Goal: Navigation & Orientation: Find specific page/section

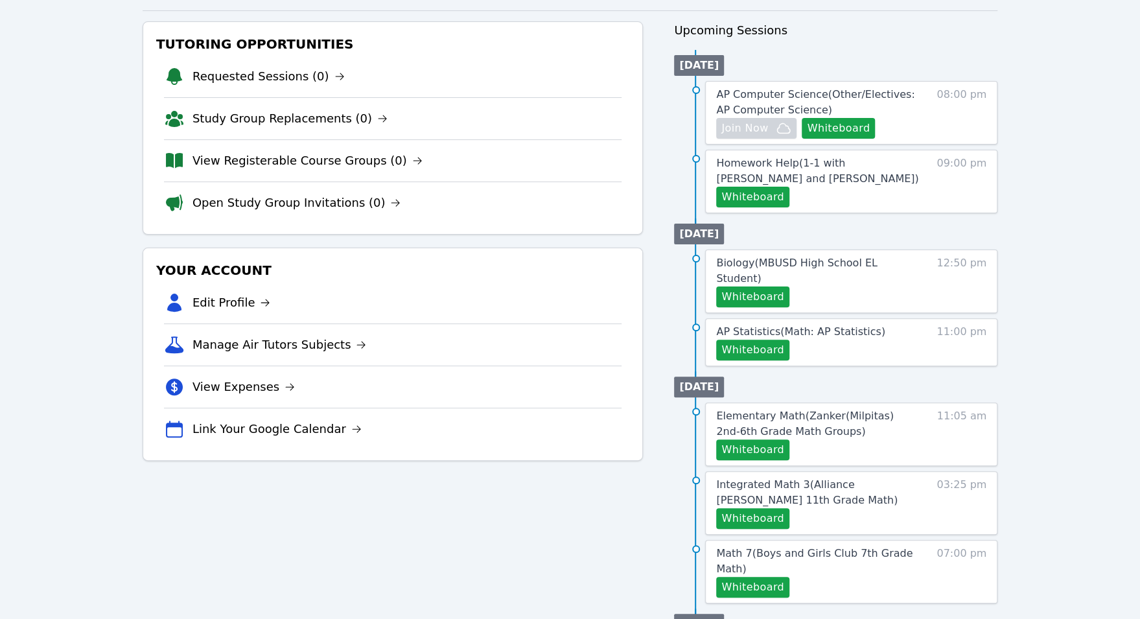
scroll to position [169, 0]
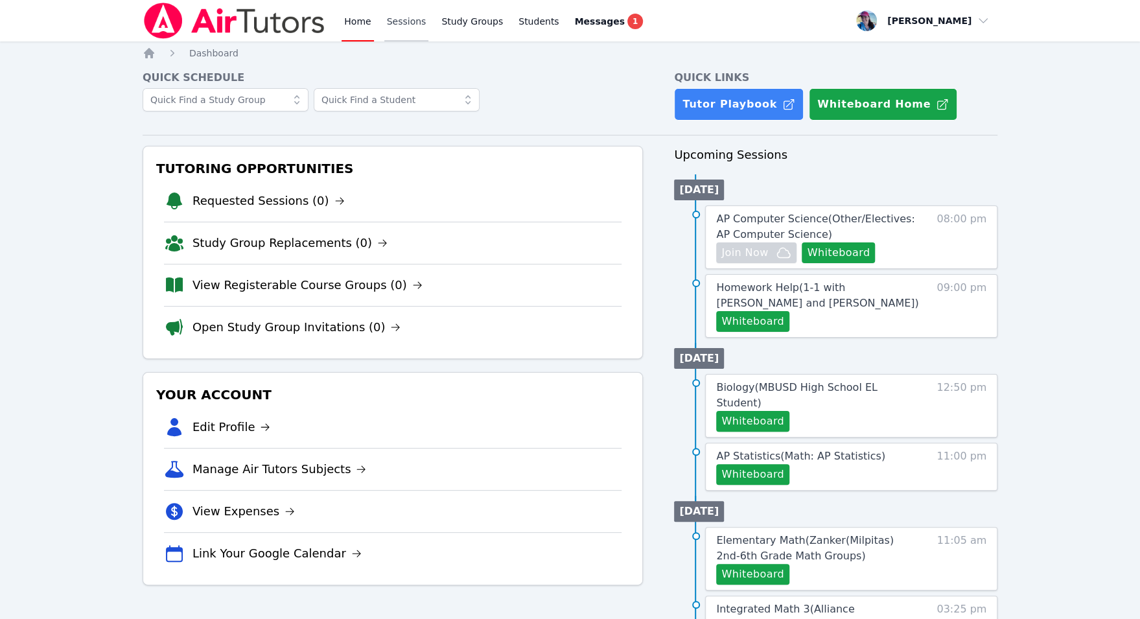
click at [405, 6] on link "Sessions" at bounding box center [406, 20] width 45 height 41
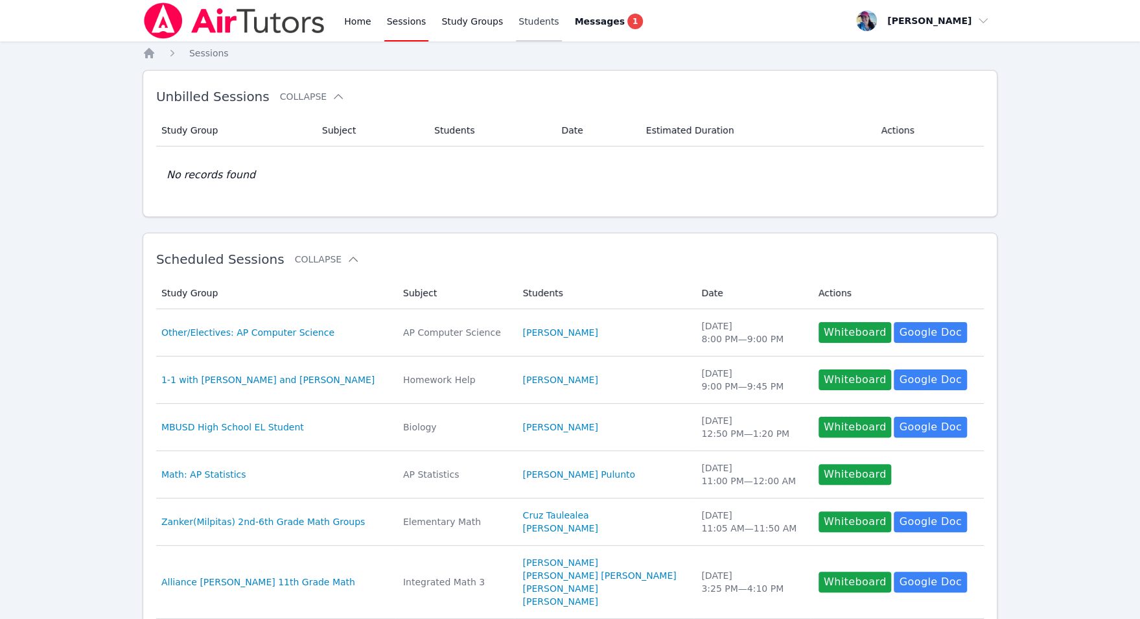
click at [524, 30] on link "Students" at bounding box center [538, 20] width 45 height 41
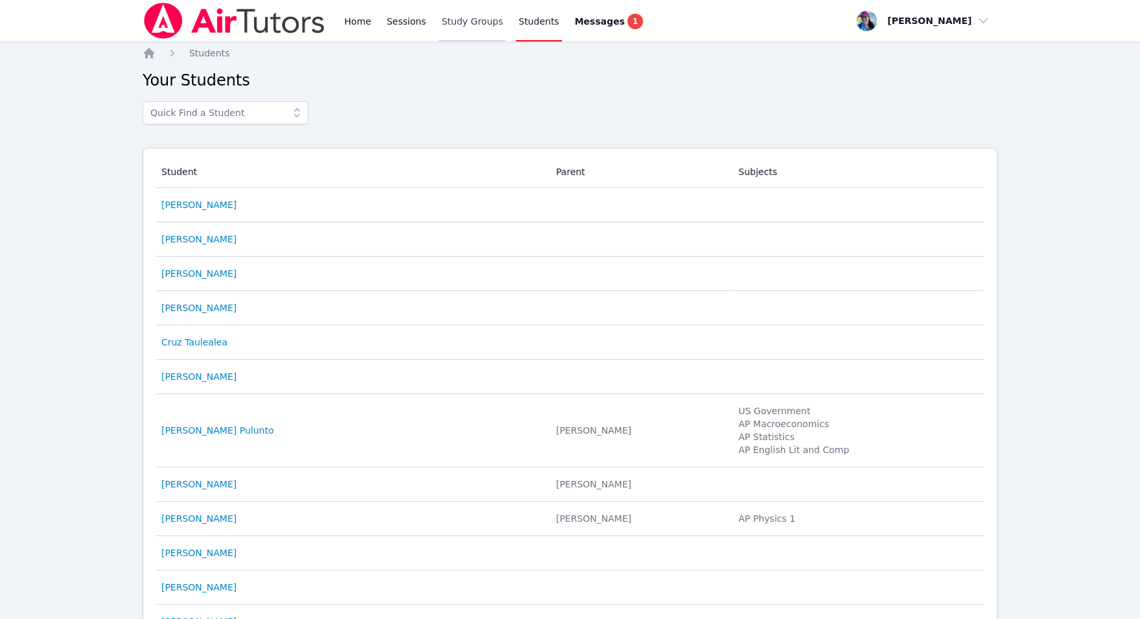
click at [445, 27] on link "Study Groups" at bounding box center [472, 20] width 67 height 41
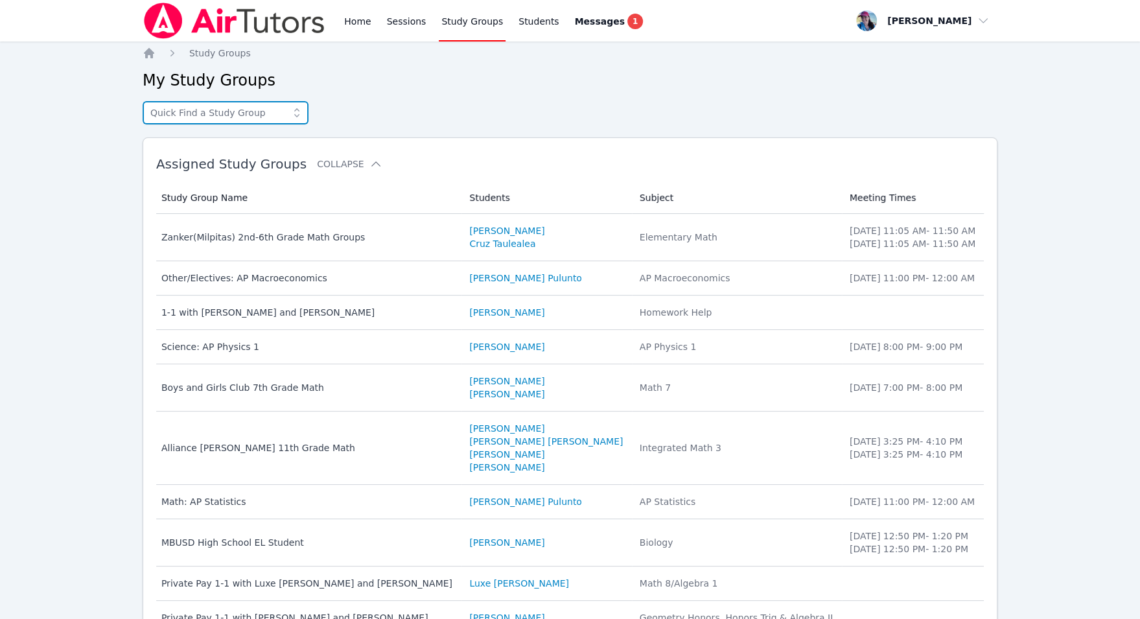
click at [191, 112] on input "text" at bounding box center [226, 112] width 166 height 23
type input "daw"
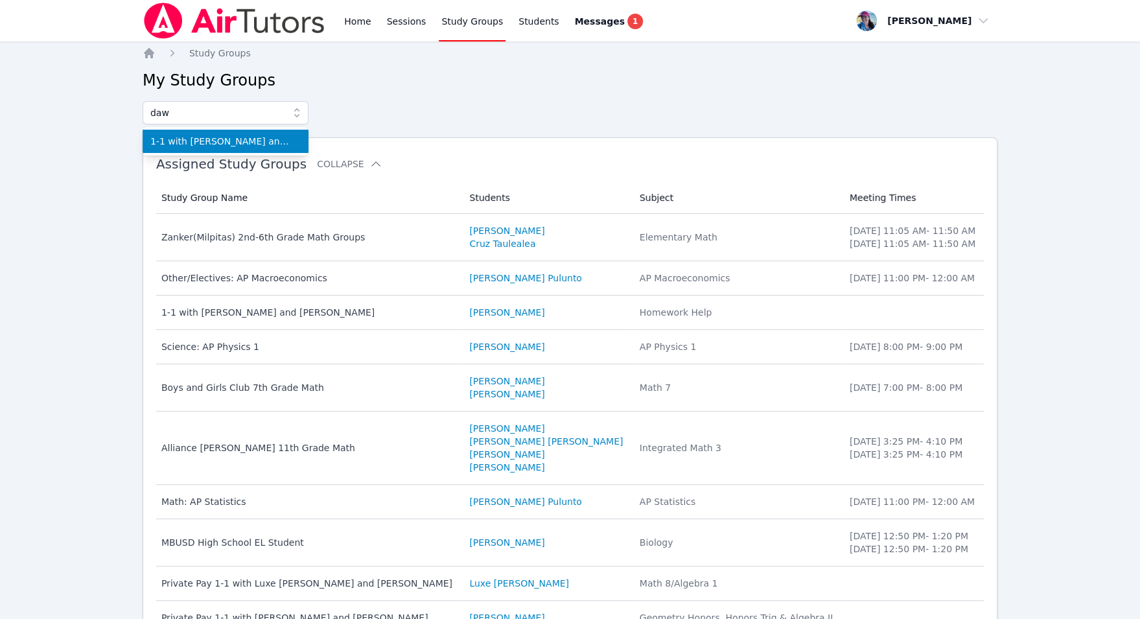
click at [234, 150] on li "1-1 with Dawson Cabrera and Megan Nepshinsky" at bounding box center [226, 141] width 166 height 23
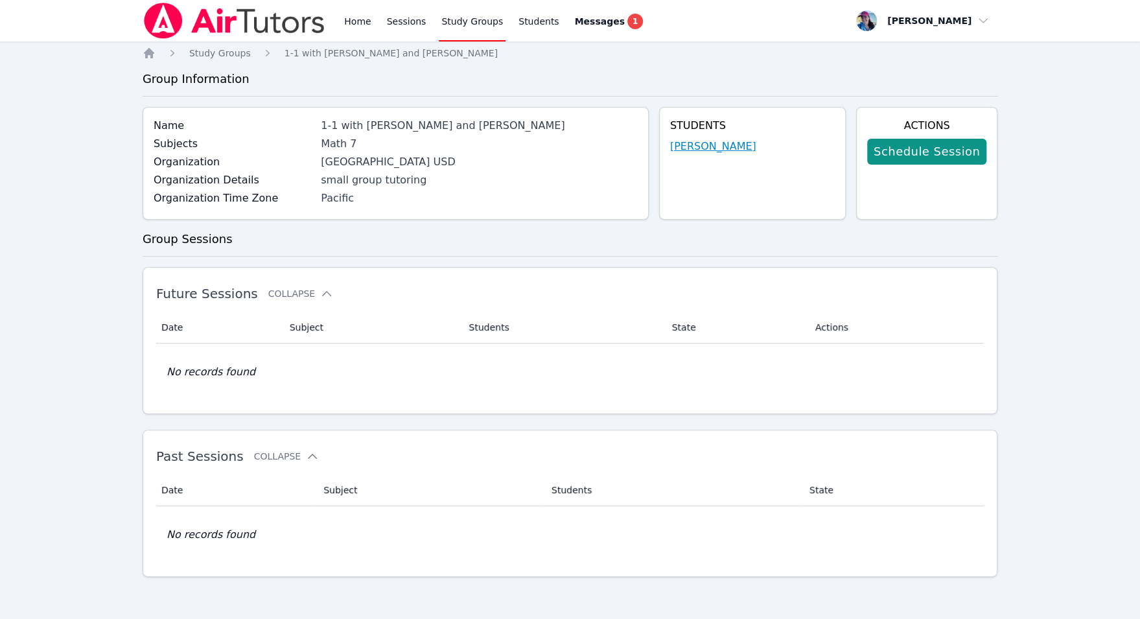
click at [716, 148] on link "Dawson Cabrera" at bounding box center [713, 147] width 86 height 16
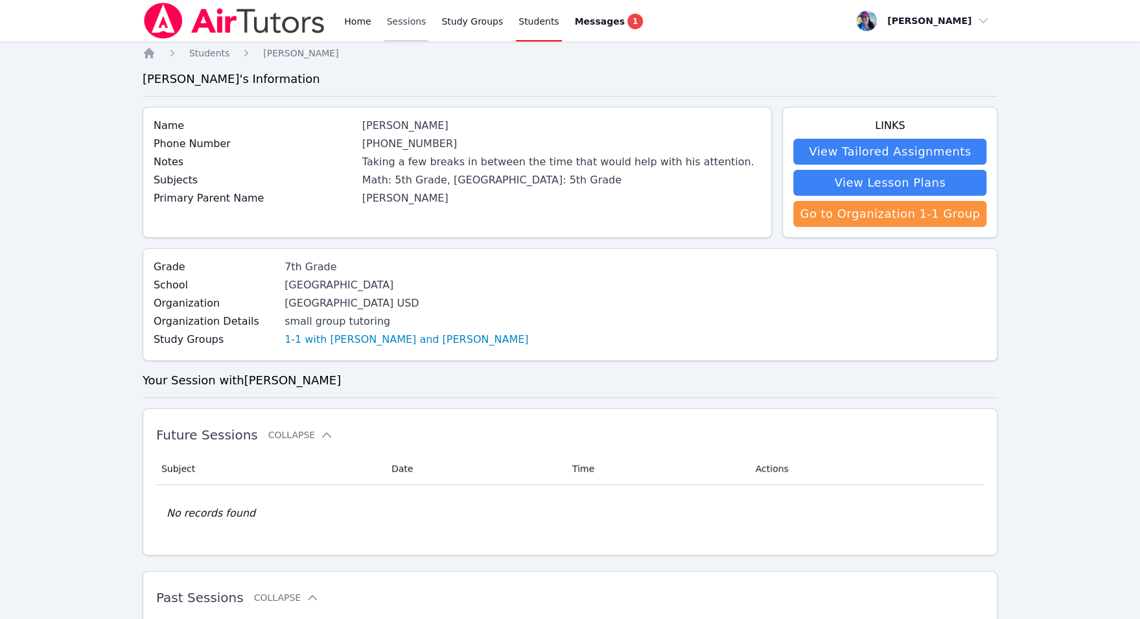
click at [401, 16] on link "Sessions" at bounding box center [406, 20] width 45 height 41
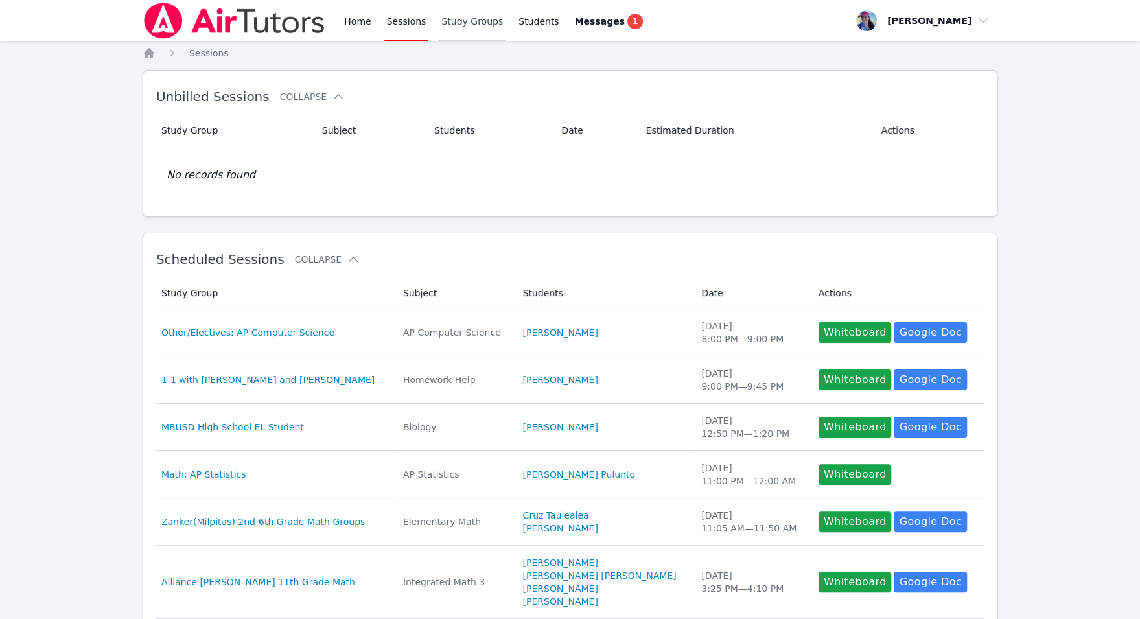
click at [447, 22] on link "Study Groups" at bounding box center [472, 20] width 67 height 41
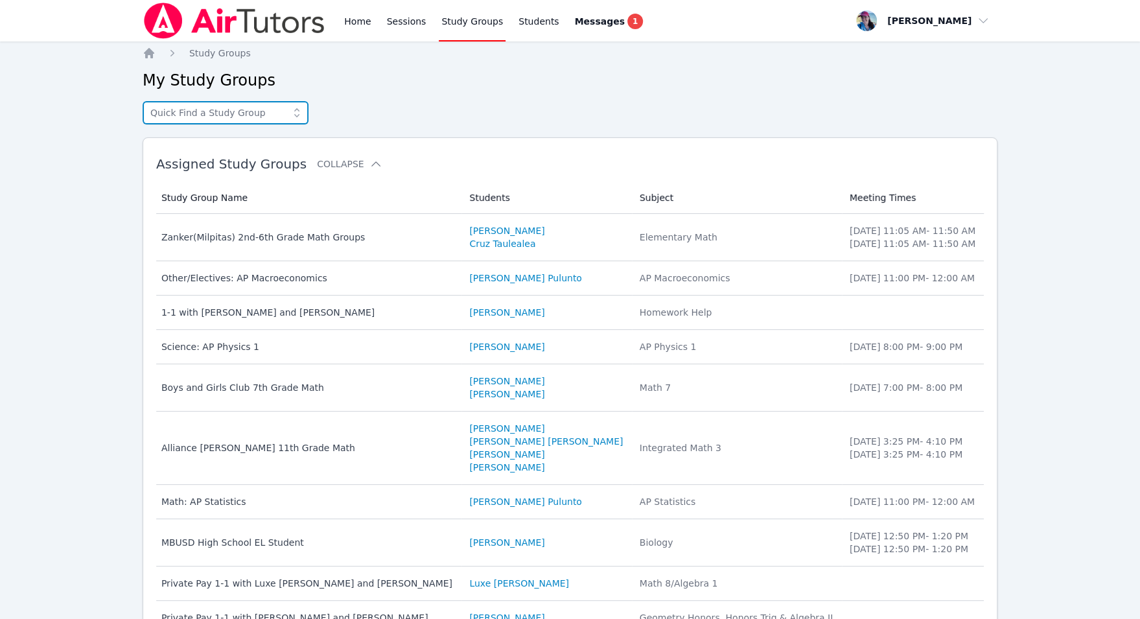
click at [276, 105] on input "text" at bounding box center [226, 112] width 166 height 23
type input "alan"
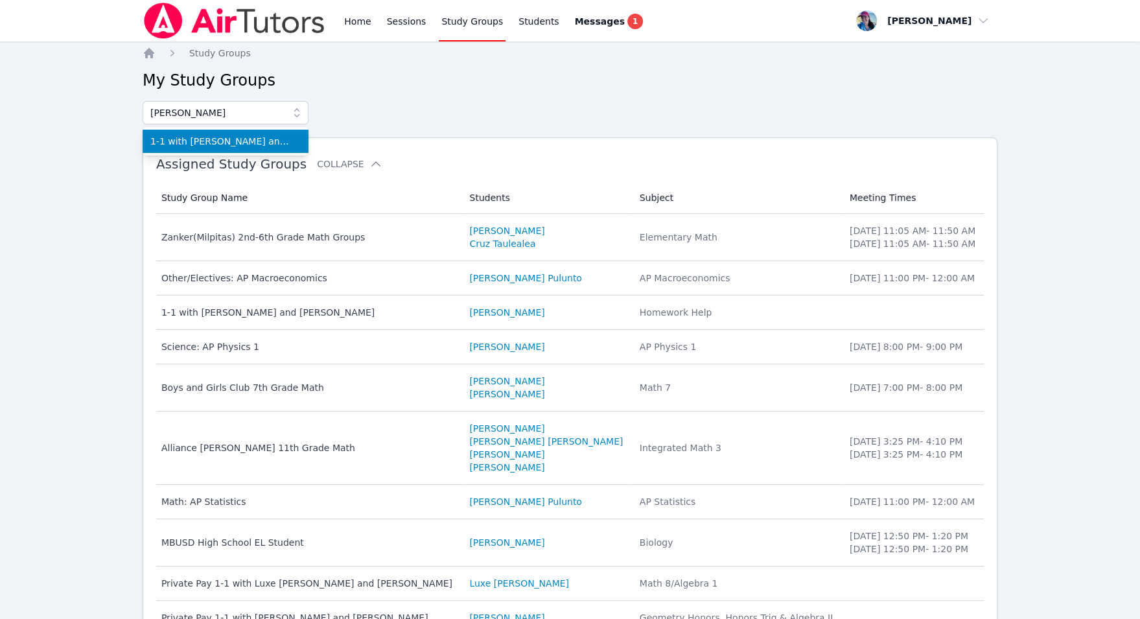
click at [260, 143] on span "1-1 with Alan Perez Martinez and Megan Nepshinsky" at bounding box center [225, 141] width 150 height 13
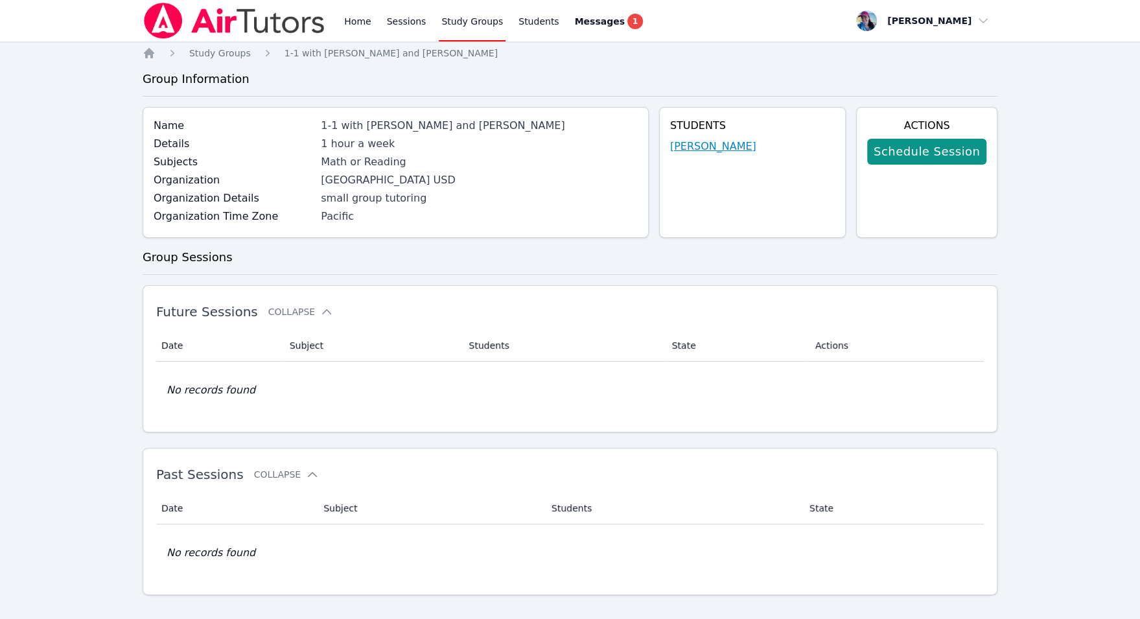
click at [714, 147] on link "Alan Perez Martinez" at bounding box center [713, 147] width 86 height 16
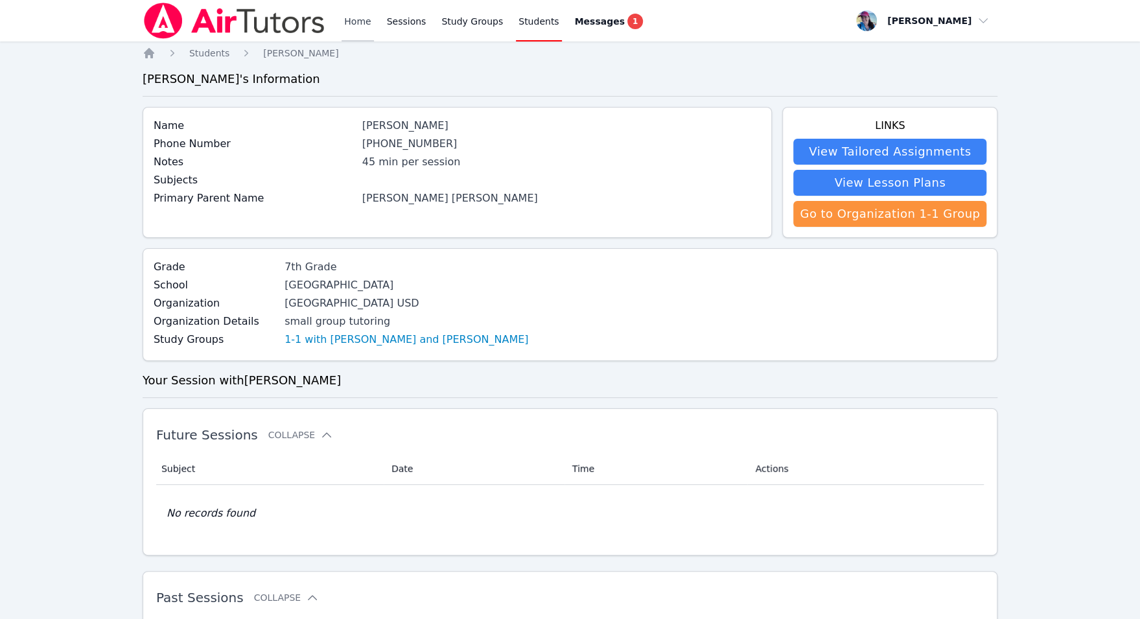
click at [360, 20] on link "Home" at bounding box center [358, 20] width 32 height 41
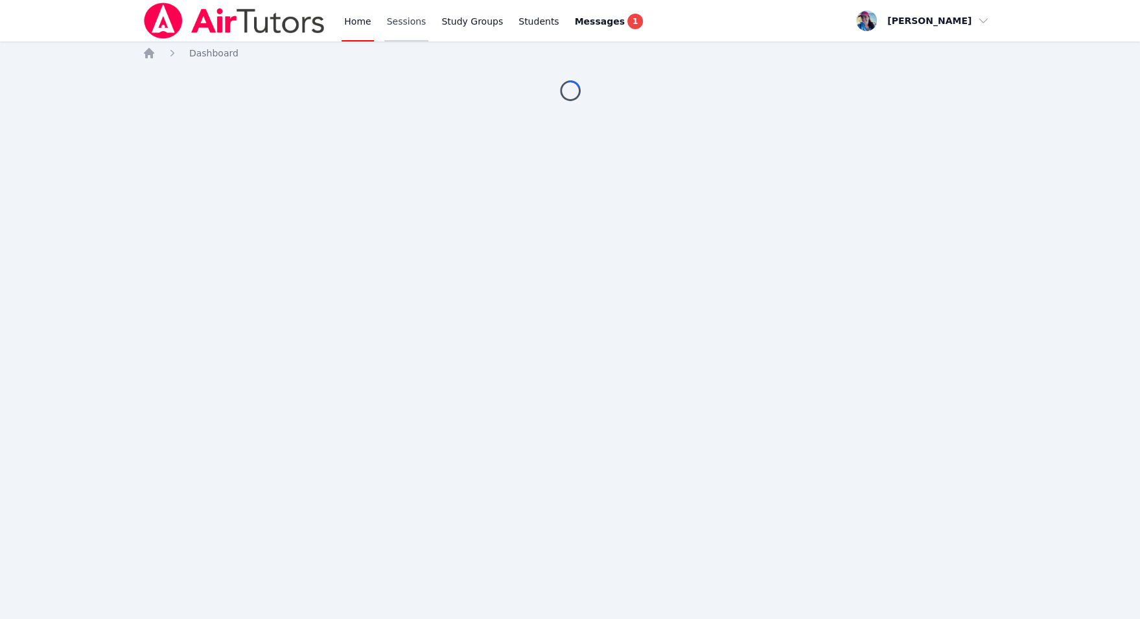
click at [412, 24] on link "Sessions" at bounding box center [406, 20] width 45 height 41
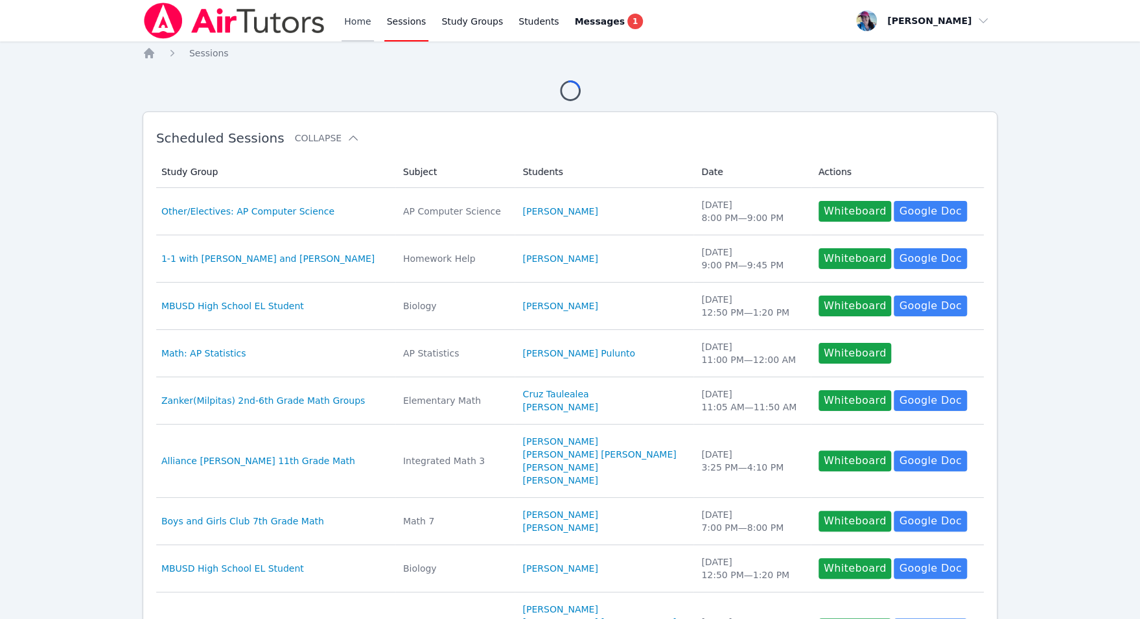
click at [352, 29] on link "Home" at bounding box center [358, 20] width 32 height 41
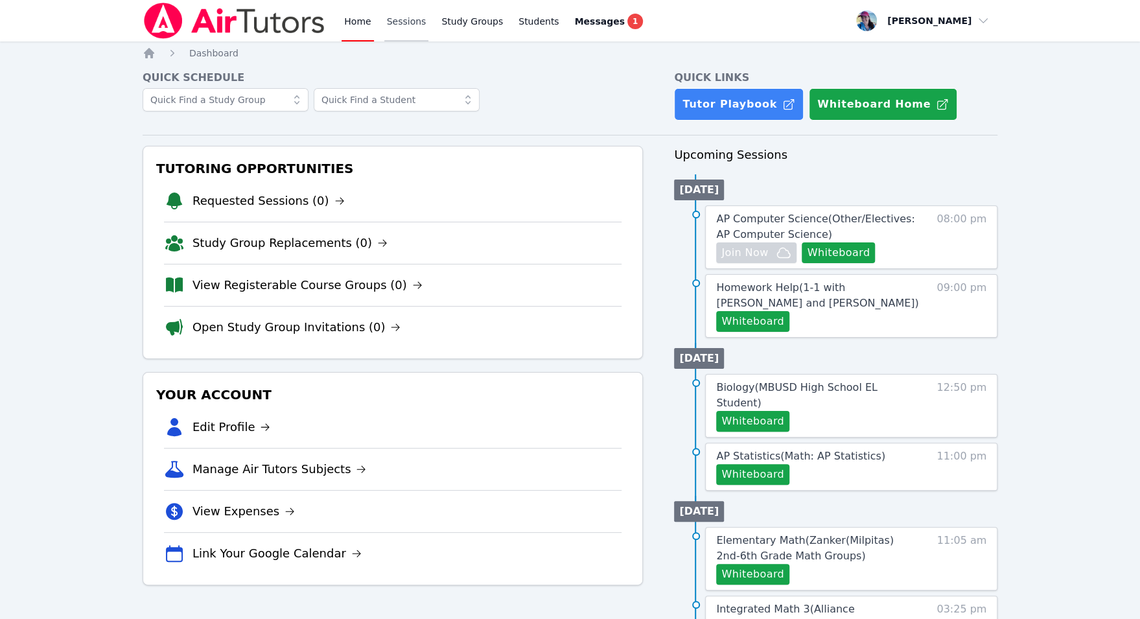
click at [414, 21] on link "Sessions" at bounding box center [406, 20] width 45 height 41
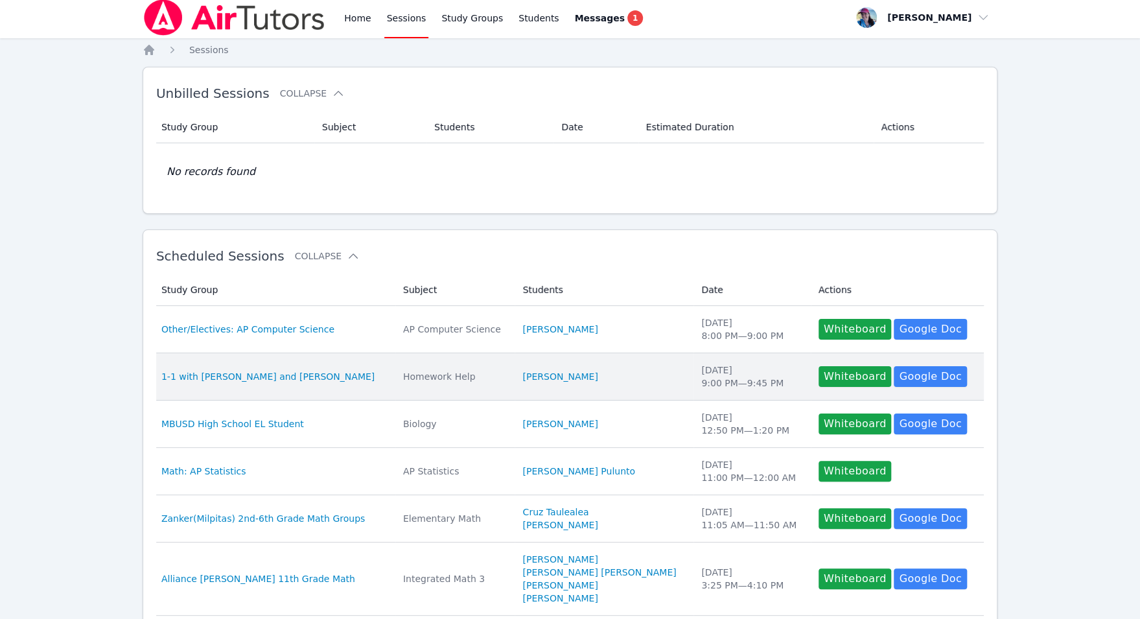
scroll to position [370, 0]
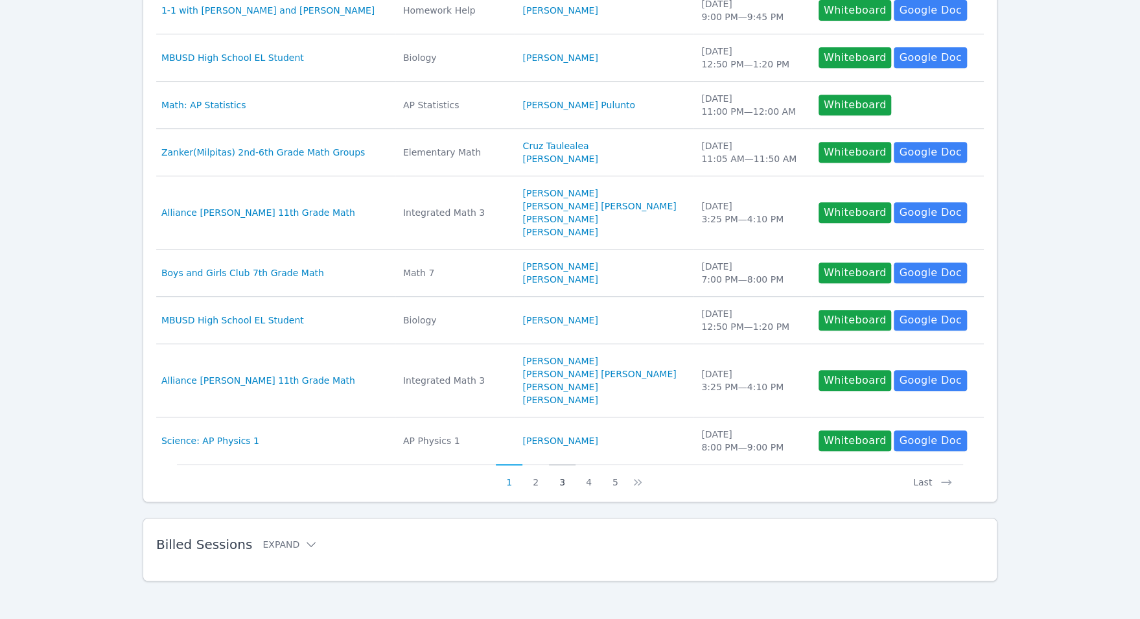
click at [559, 477] on button "3" at bounding box center [562, 476] width 27 height 25
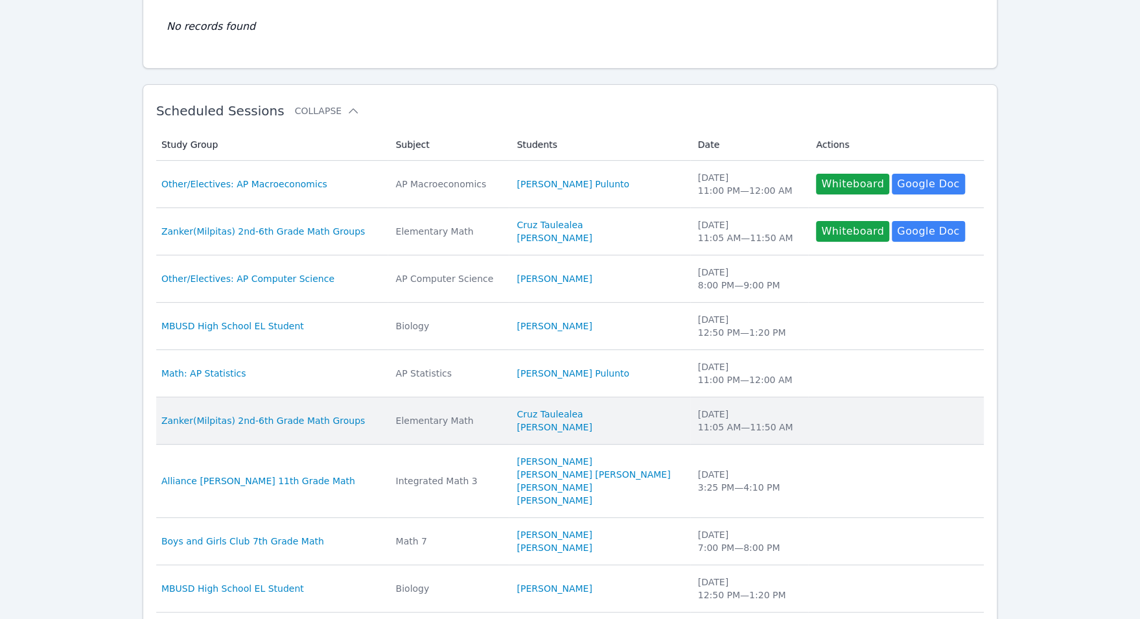
scroll to position [0, 0]
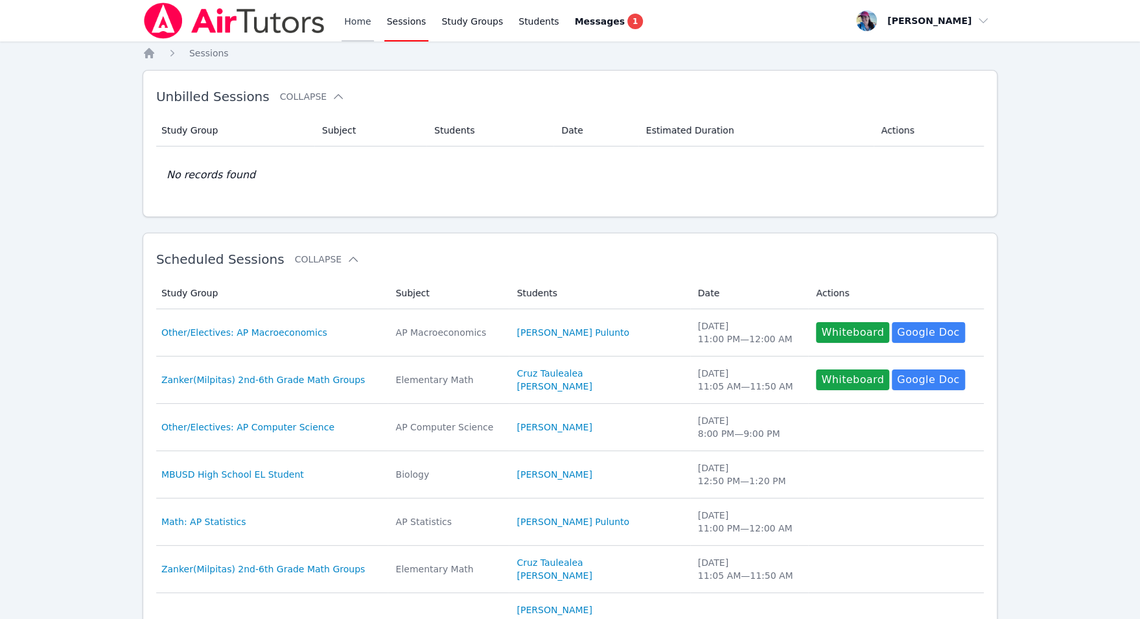
click at [365, 36] on link "Home" at bounding box center [358, 20] width 32 height 41
